Goal: Information Seeking & Learning: Find contact information

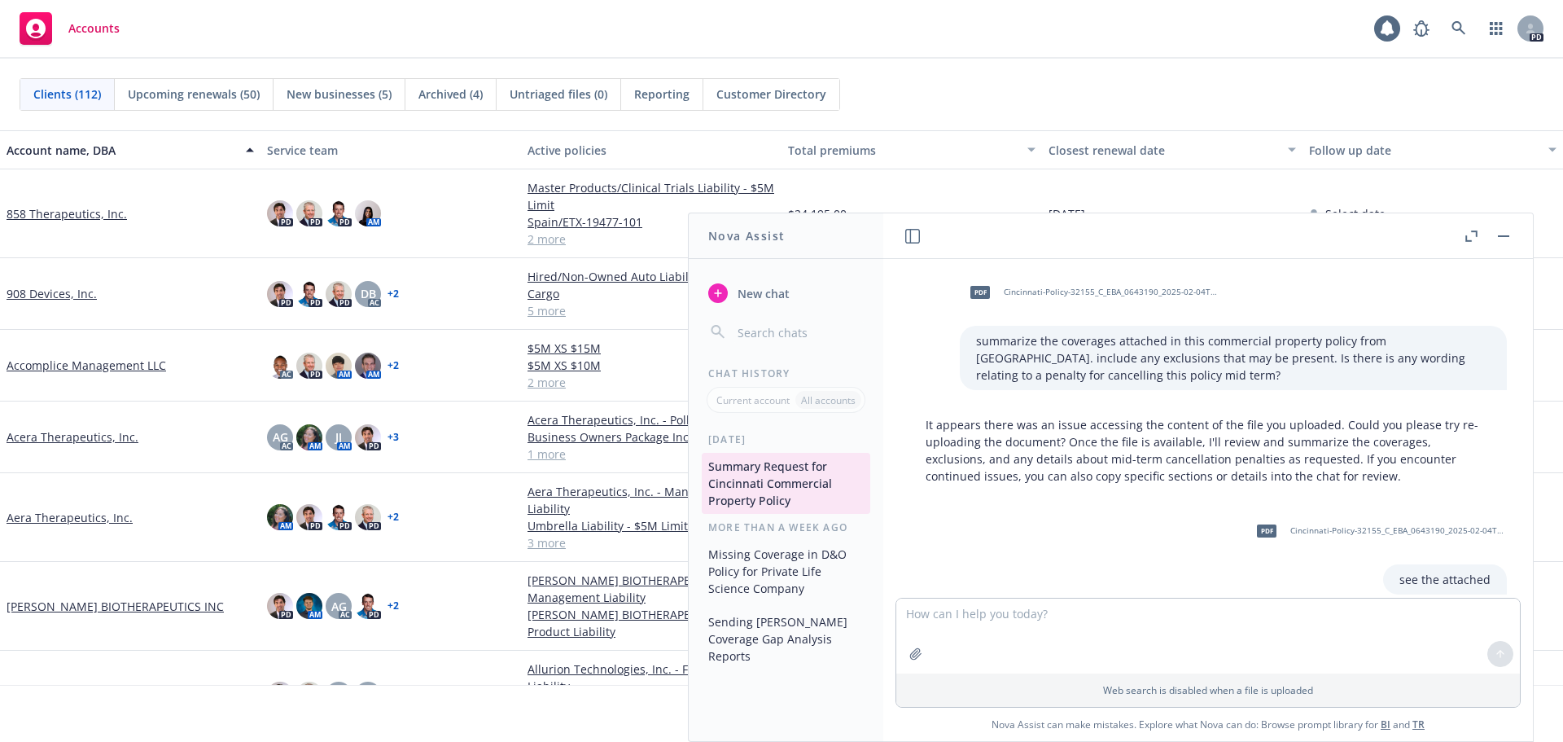
scroll to position [9401, 0]
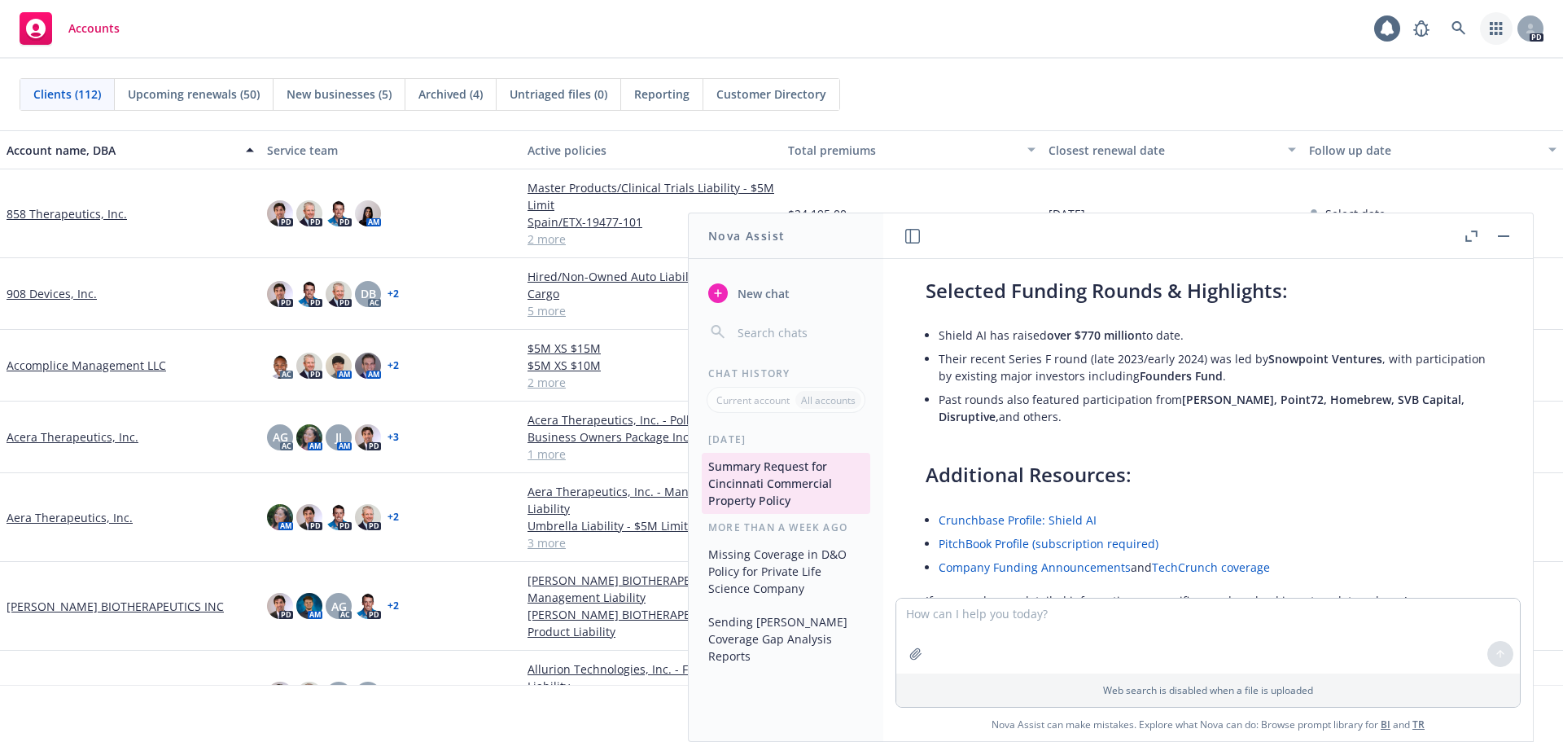
click at [1484, 25] on link "button" at bounding box center [1496, 28] width 33 height 33
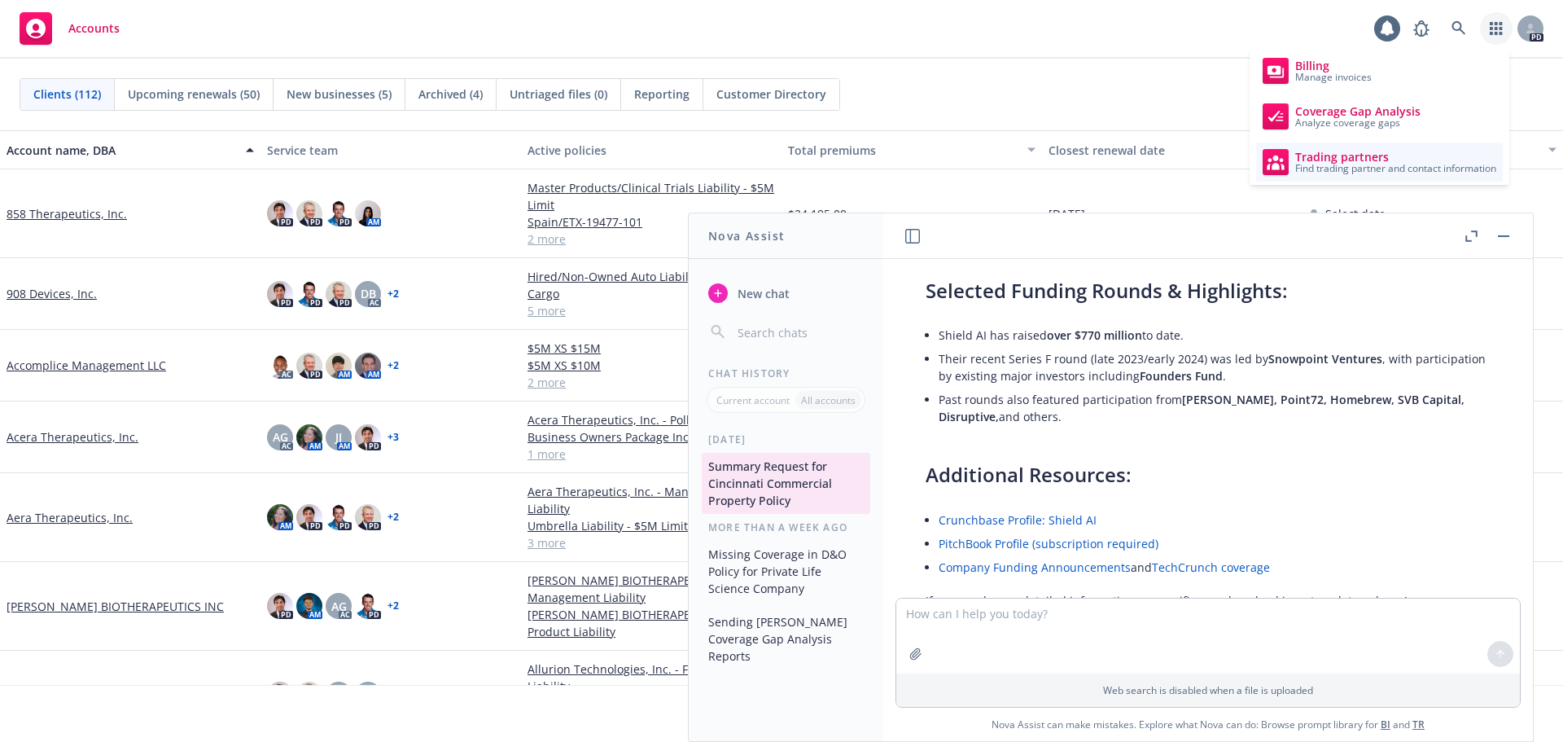
click at [1355, 172] on span "Find trading partner and contact information" at bounding box center [1396, 169] width 201 height 10
